Goal: Complete application form

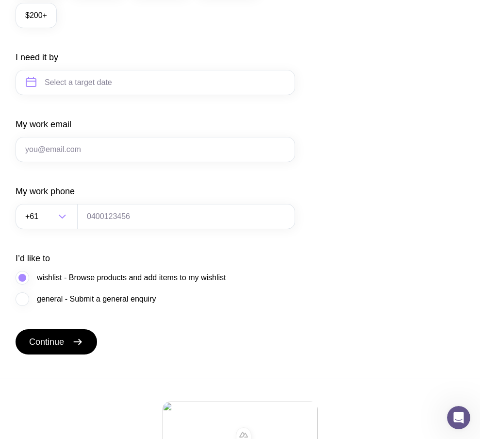
scroll to position [531, 0]
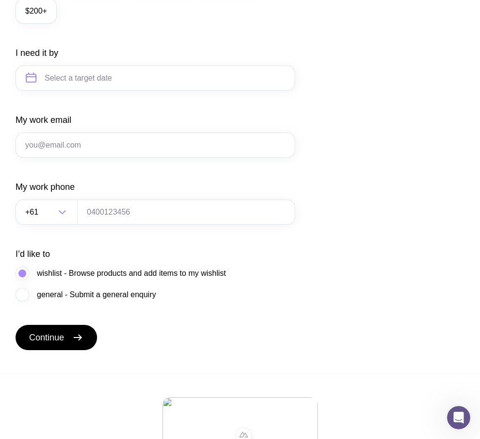
click at [119, 142] on div "My work email" at bounding box center [156, 136] width 280 height 44
click at [100, 153] on input "My work email" at bounding box center [156, 145] width 280 height 25
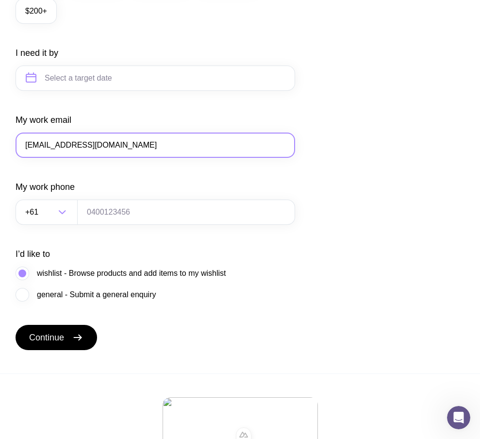
type input "[EMAIL_ADDRESS][DOMAIN_NAME]"
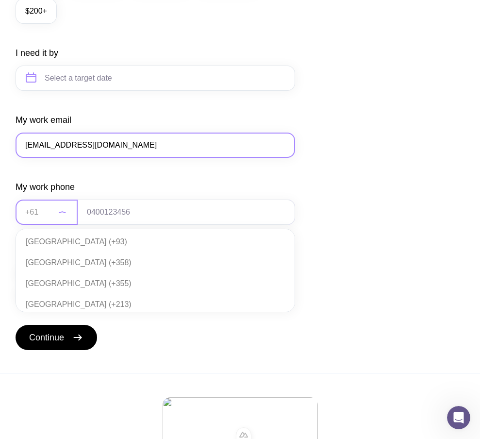
scroll to position [210, 0]
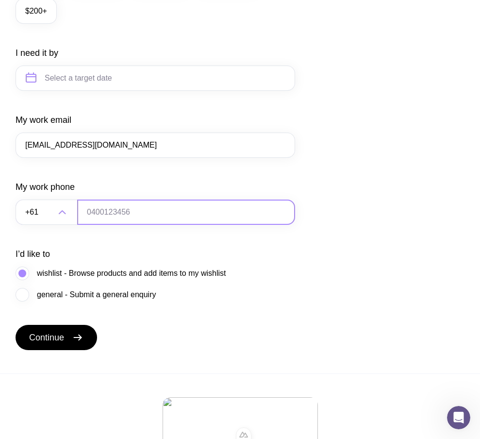
click at [157, 223] on input "tel" at bounding box center [186, 212] width 218 height 25
type input "0664130449"
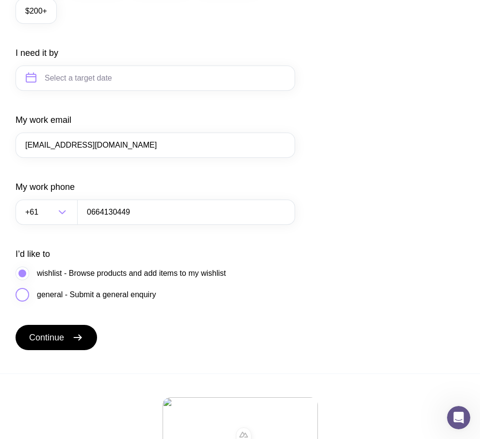
click at [51, 301] on span "general - Submit a general enquiry" at bounding box center [96, 295] width 119 height 12
click at [0, 0] on input "general - Submit a general enquiry" at bounding box center [0, 0] width 0 height 0
click at [94, 279] on span "wishlist - Browse products and add items to my wishlist" at bounding box center [131, 274] width 189 height 12
click at [0, 0] on input "wishlist - Browse products and add items to my wishlist" at bounding box center [0, 0] width 0 height 0
click at [60, 343] on span "Continue" at bounding box center [46, 338] width 35 height 12
